Goal: Navigation & Orientation: Find specific page/section

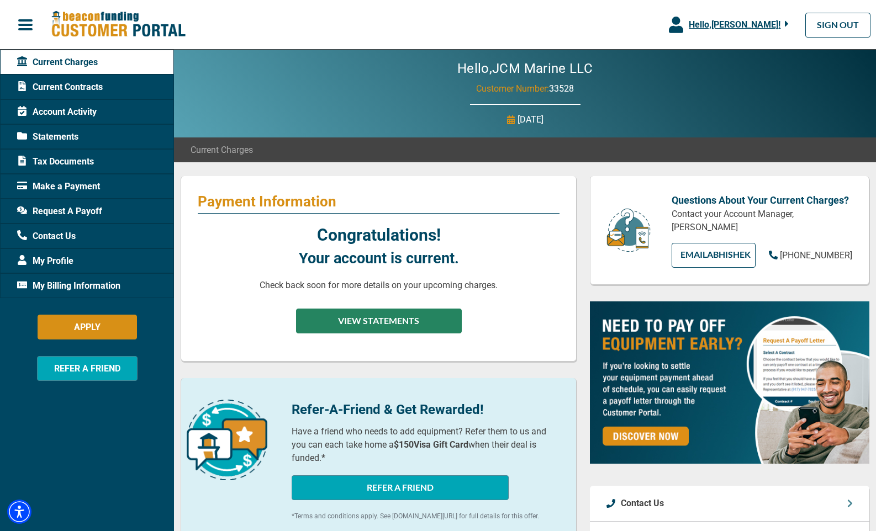
click at [342, 322] on button "VIEW STATEMENTS" at bounding box center [379, 321] width 166 height 25
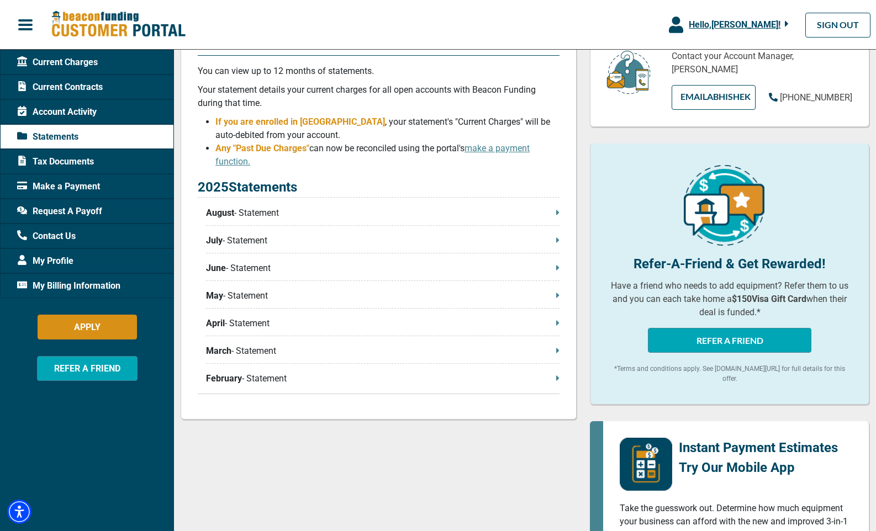
scroll to position [158, 0]
click at [556, 213] on icon at bounding box center [557, 211] width 3 height 5
click at [556, 380] on icon at bounding box center [557, 377] width 3 height 9
click at [45, 109] on span "Account Activity" at bounding box center [56, 111] width 79 height 13
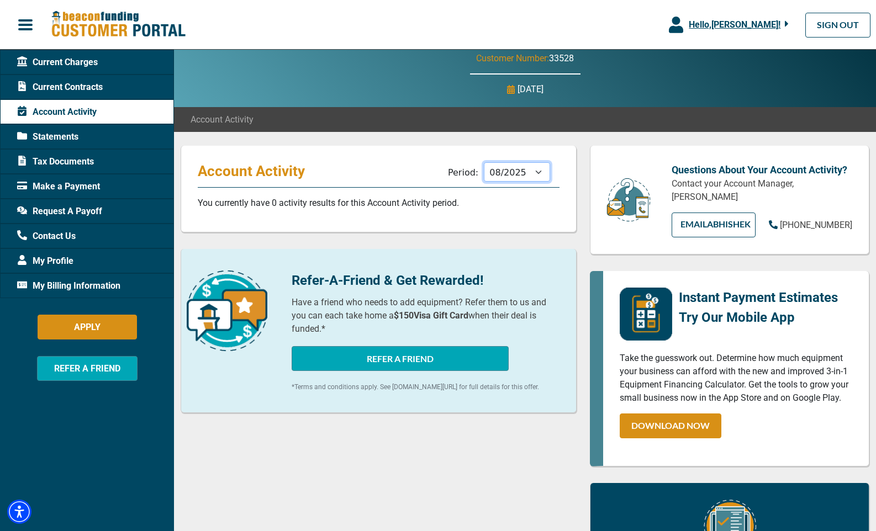
scroll to position [30, 0]
select select "07/2025"
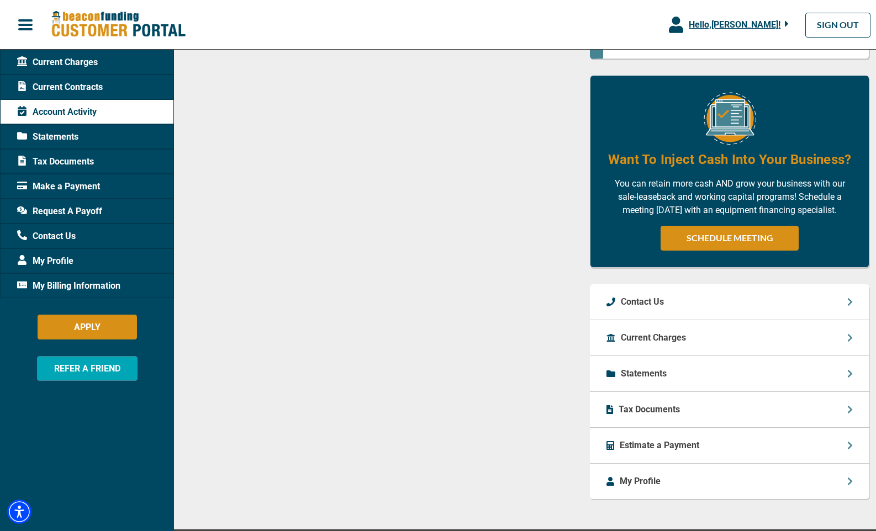
scroll to position [437, 0]
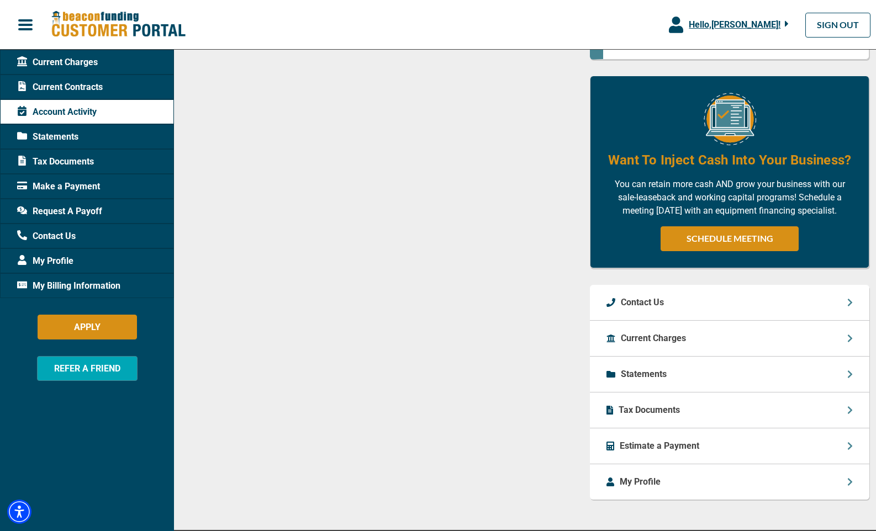
click at [624, 375] on p "Statements" at bounding box center [644, 374] width 46 height 13
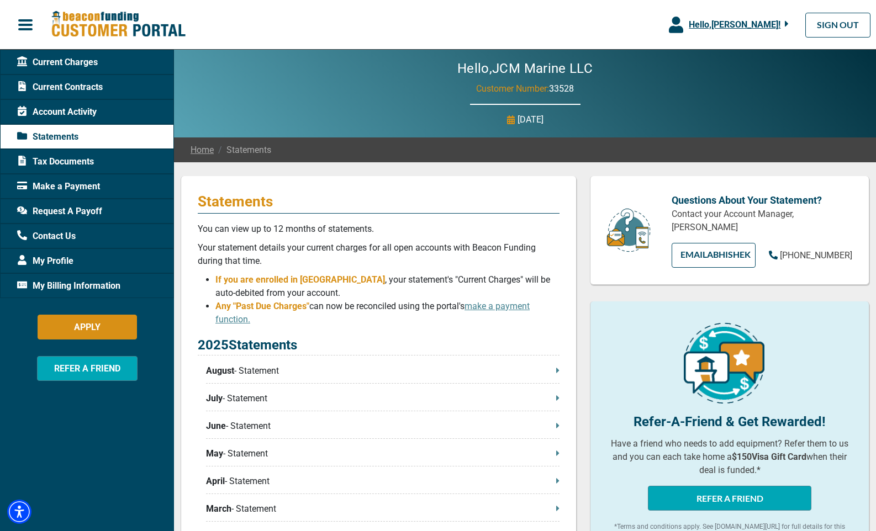
click at [70, 160] on span "Tax Documents" at bounding box center [55, 161] width 77 height 13
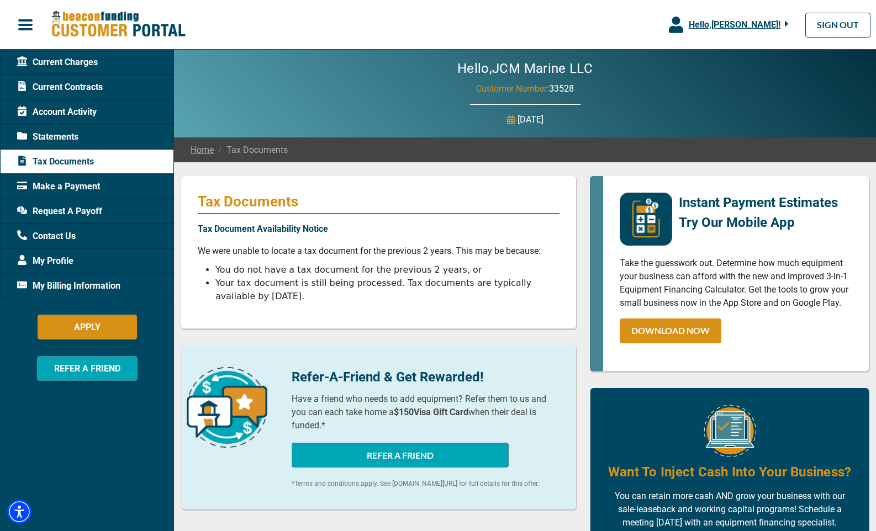
click at [77, 84] on span "Current Contracts" at bounding box center [60, 87] width 86 height 13
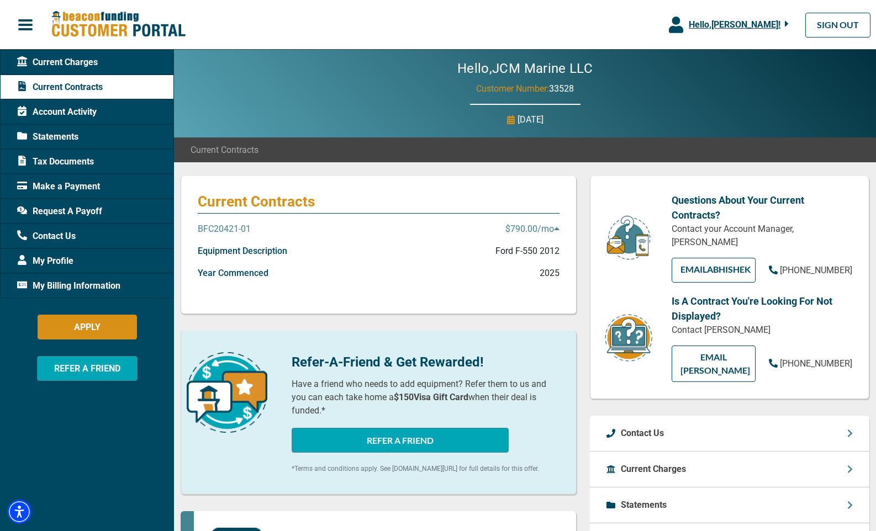
click at [215, 227] on p "BFC20421-01" at bounding box center [224, 228] width 53 height 13
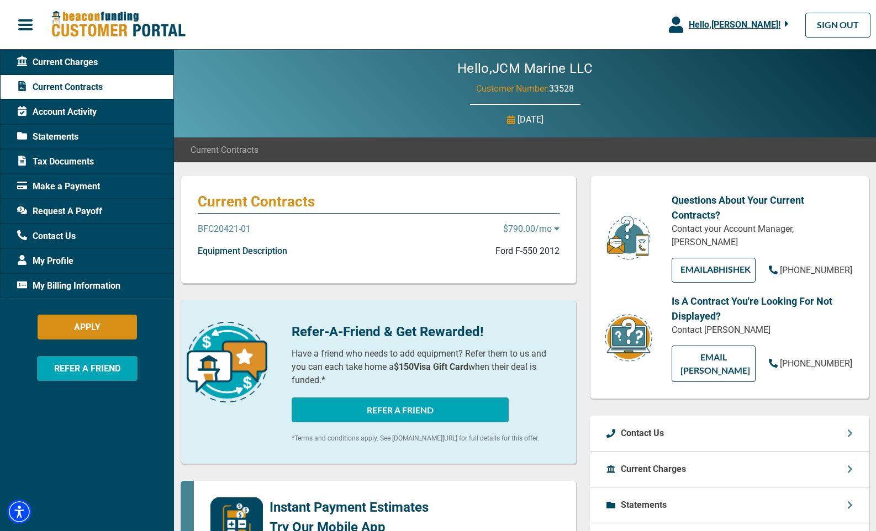
click at [245, 228] on p "BFC20421-01" at bounding box center [224, 228] width 53 height 13
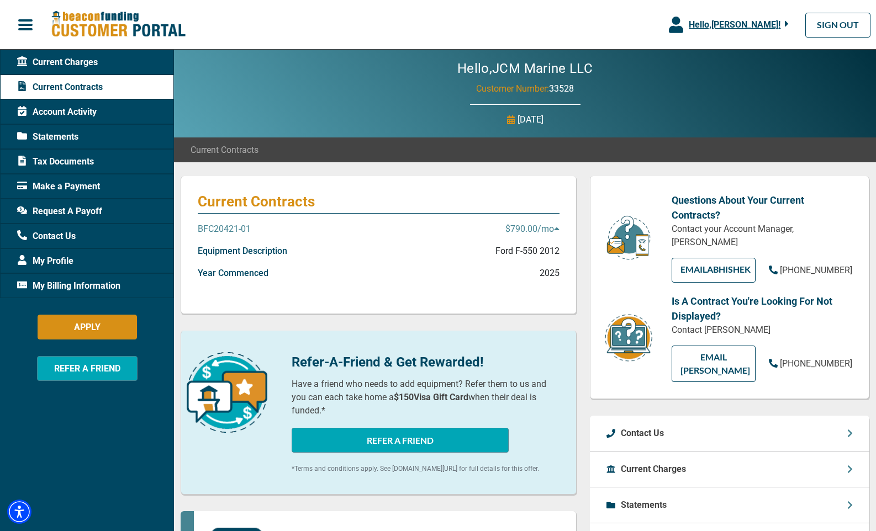
click at [554, 228] on icon at bounding box center [557, 228] width 6 height 9
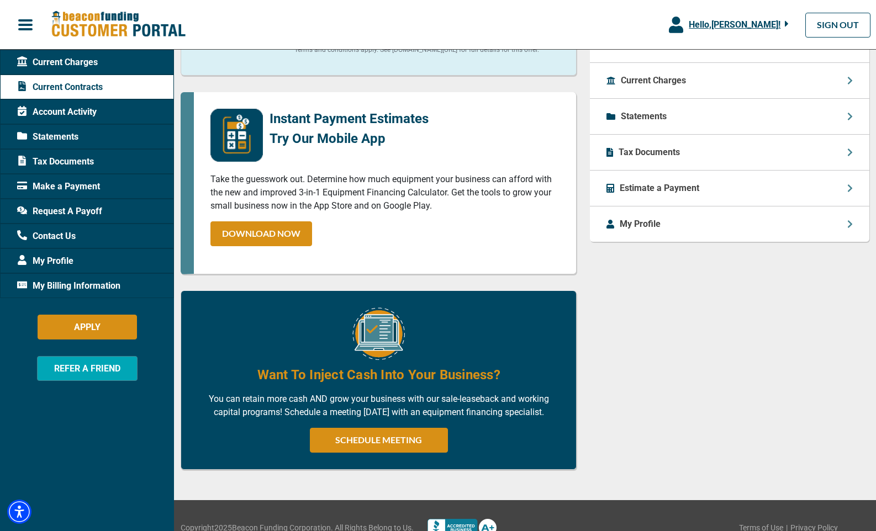
scroll to position [389, 0]
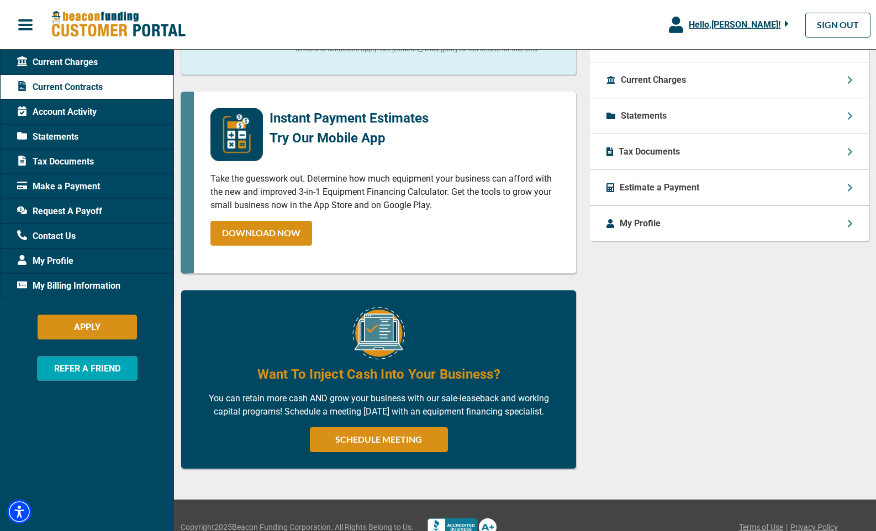
click at [52, 283] on span "My Billing Information" at bounding box center [68, 285] width 103 height 13
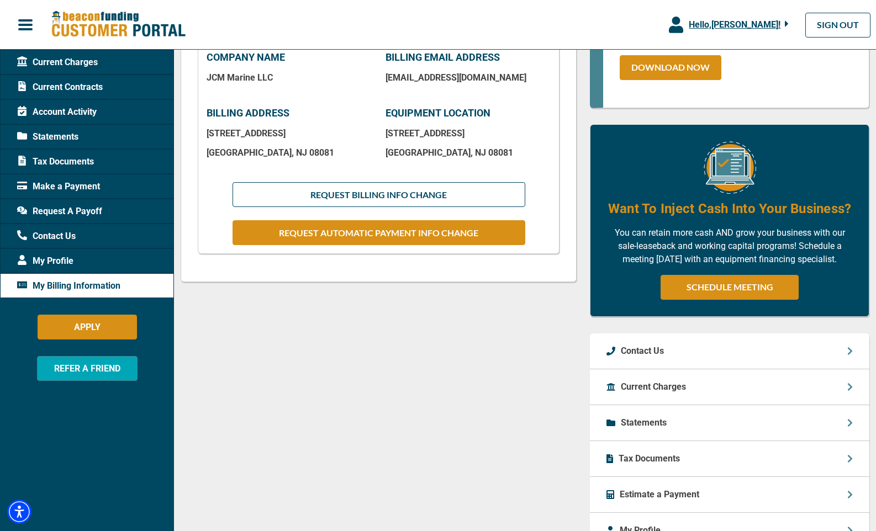
scroll to position [259, 1]
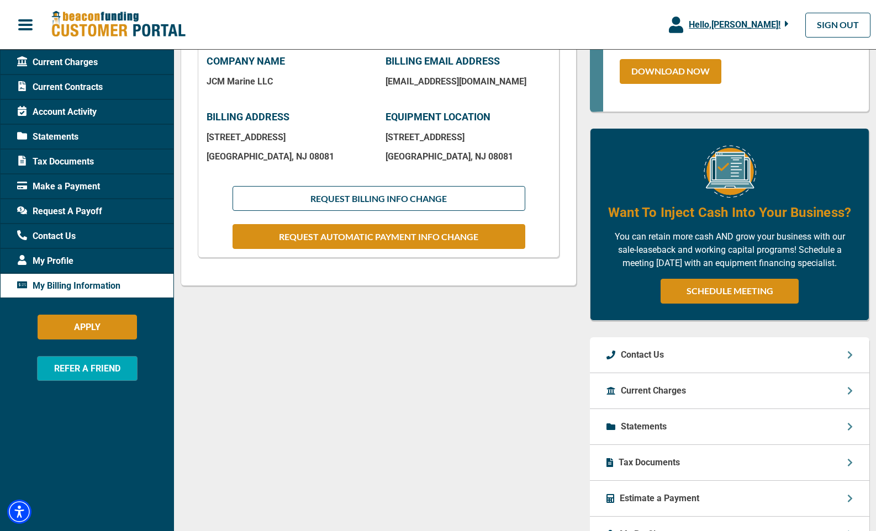
click at [52, 261] on span "My Profile" at bounding box center [45, 261] width 56 height 13
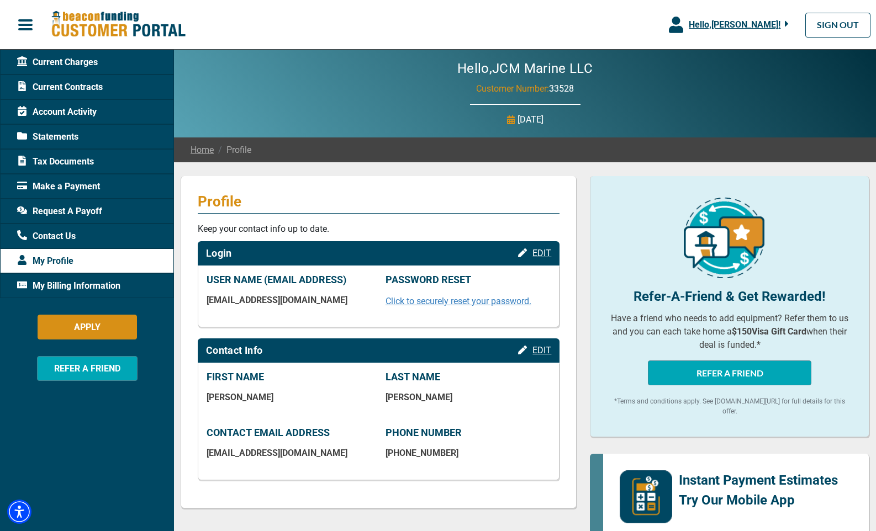
click at [788, 22] on icon "button" at bounding box center [787, 24] width 4 height 10
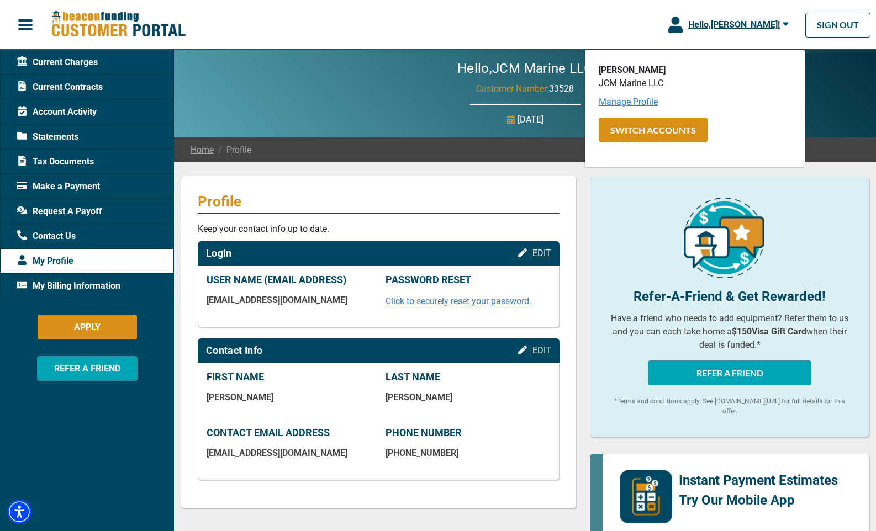
click at [626, 104] on link "Manage Profile" at bounding box center [627, 102] width 59 height 10
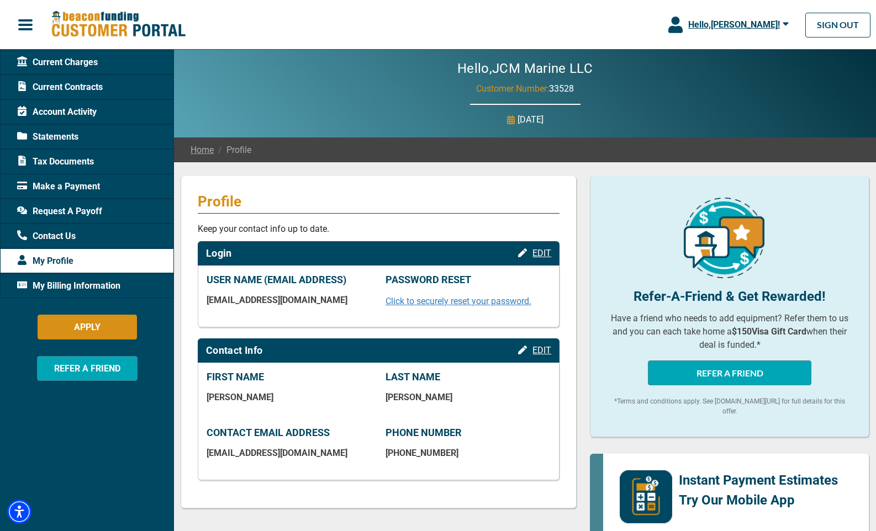
click at [50, 185] on span "Make a Payment" at bounding box center [58, 186] width 83 height 13
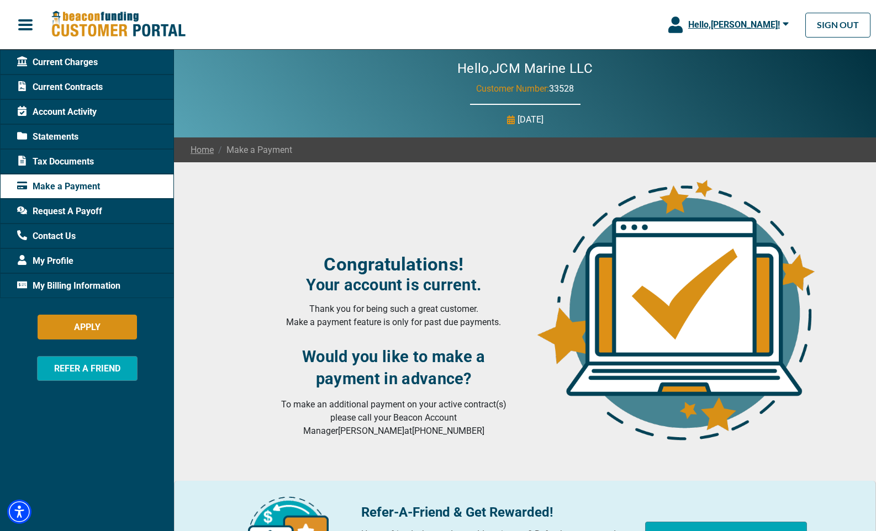
click at [75, 59] on span "Current Charges" at bounding box center [57, 62] width 81 height 13
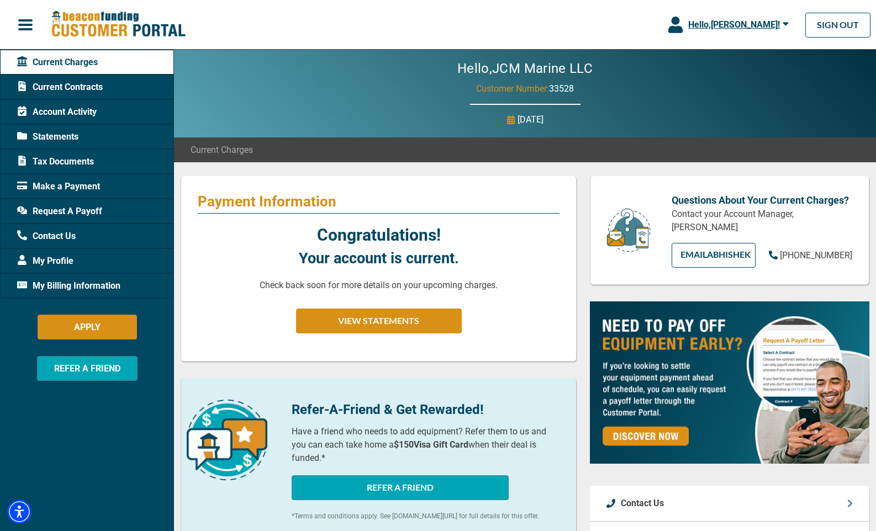
click at [32, 22] on span "button" at bounding box center [25, 25] width 17 height 17
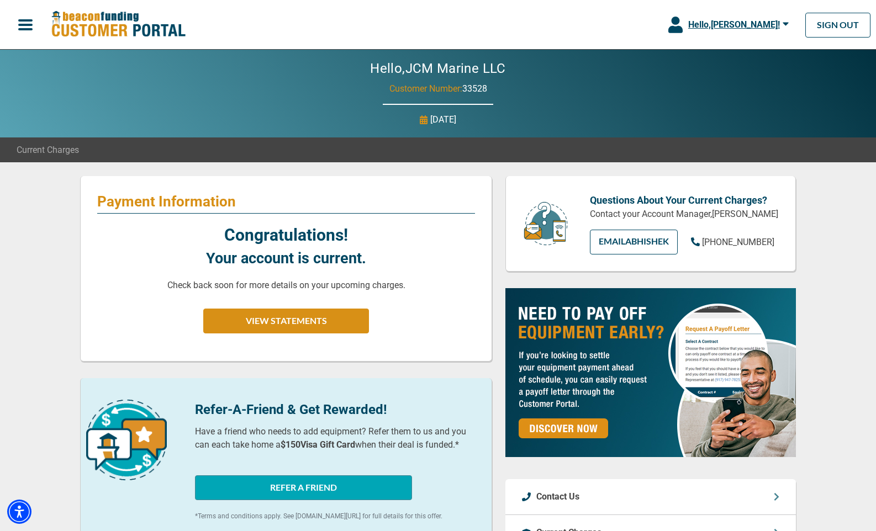
click at [26, 29] on span "button" at bounding box center [25, 25] width 17 height 17
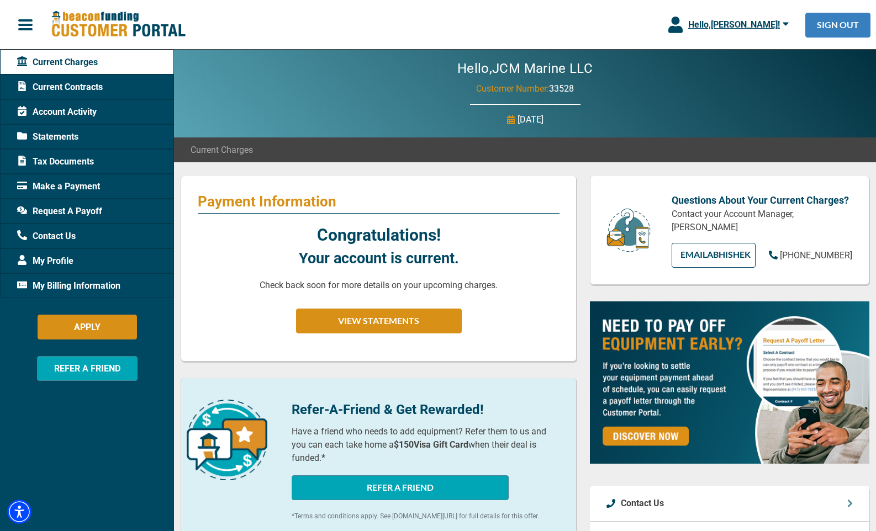
click at [837, 20] on link "SIGN OUT" at bounding box center [837, 25] width 65 height 25
